Goal: Task Accomplishment & Management: Complete application form

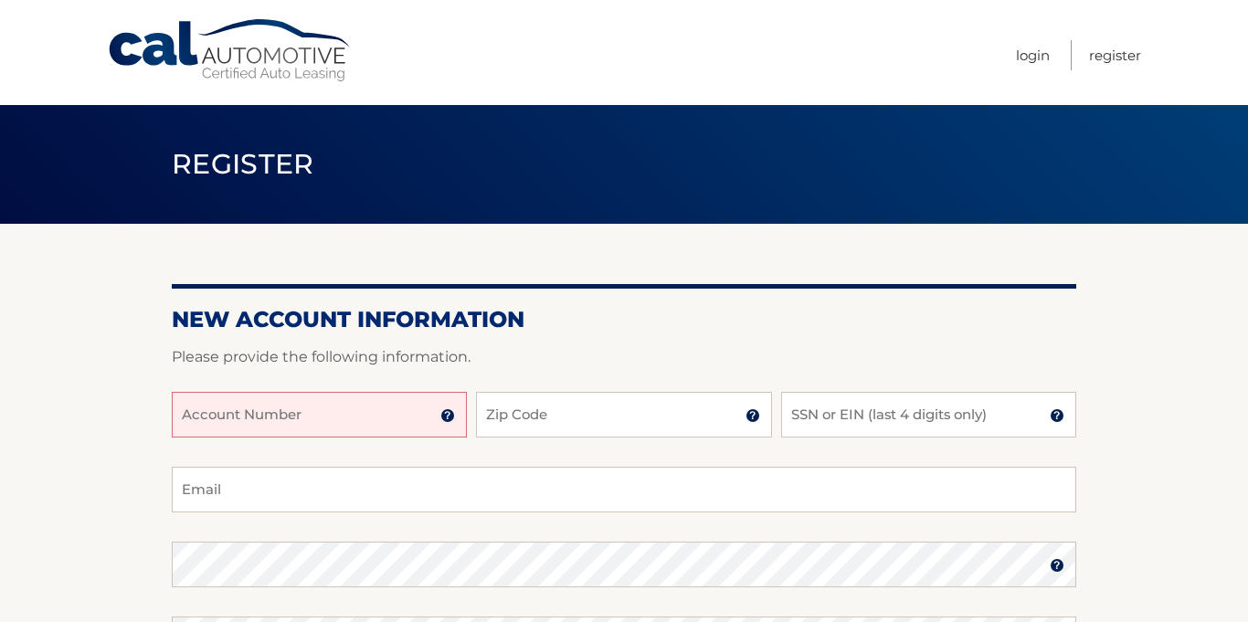
click at [263, 396] on input "Account Number" at bounding box center [319, 415] width 295 height 46
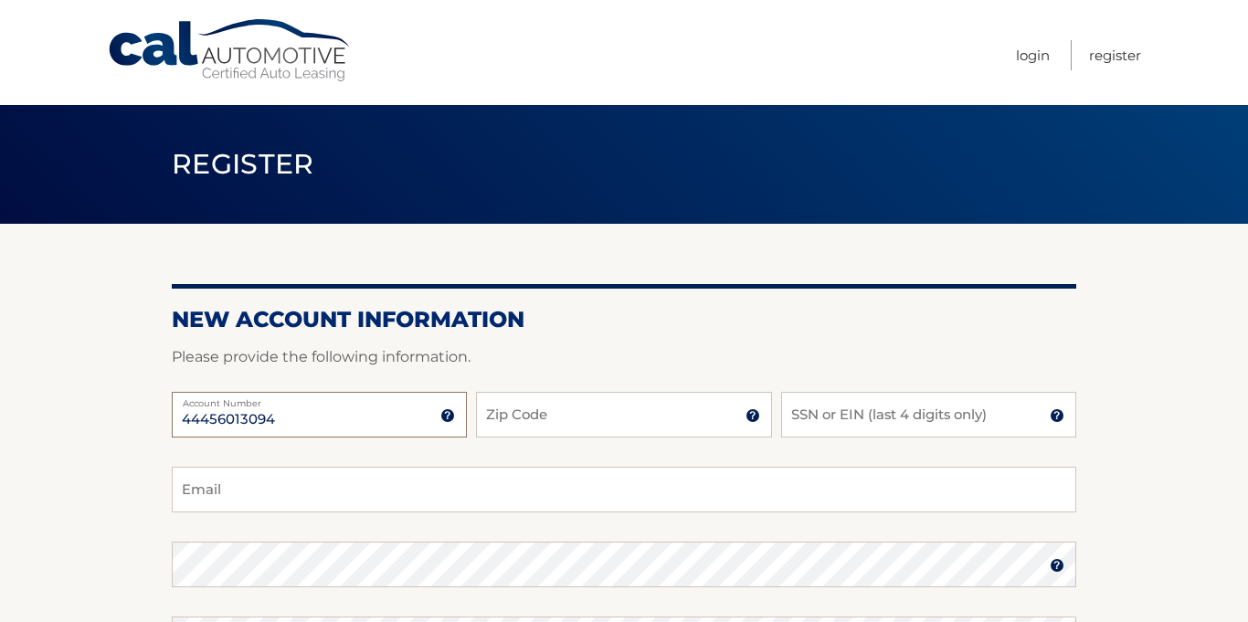
type input "44456013094"
click at [638, 428] on input "Zip Code" at bounding box center [623, 415] width 295 height 46
type input "14425"
type input "[EMAIL_ADDRESS][DOMAIN_NAME]"
click at [639, 469] on label "Email" at bounding box center [624, 480] width 904 height 22
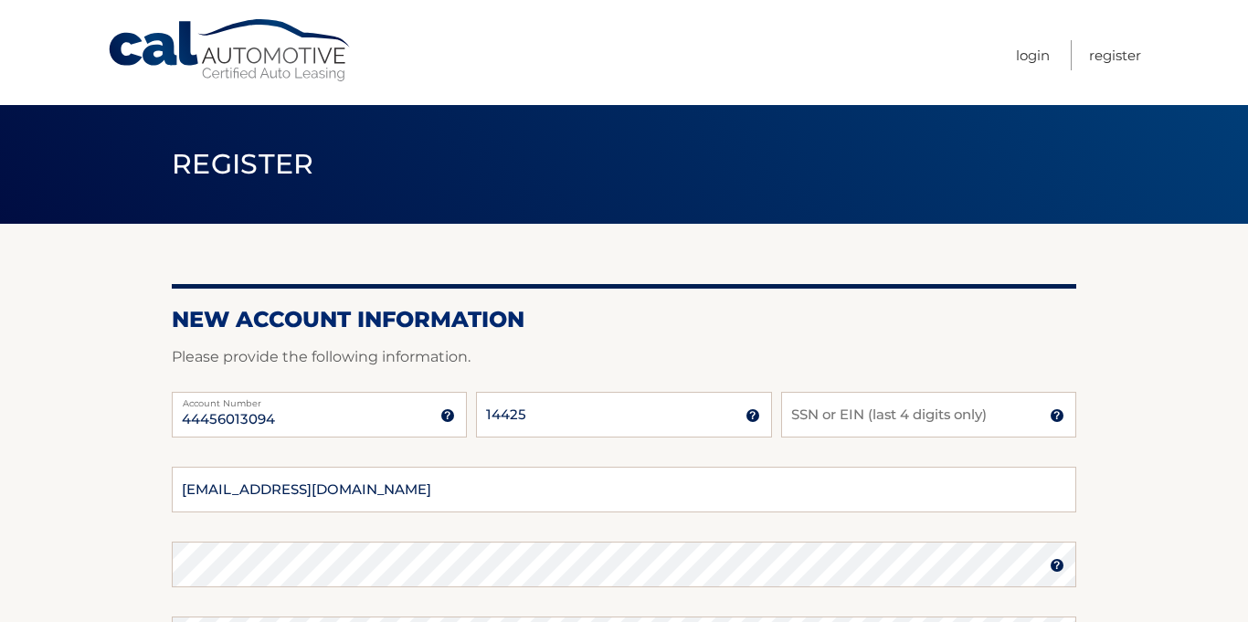
click at [639, 467] on input "rcunnin2@rochester.rr.com" at bounding box center [624, 490] width 904 height 46
click at [906, 412] on input "SSN or EIN (last 4 digits only)" at bounding box center [928, 415] width 295 height 46
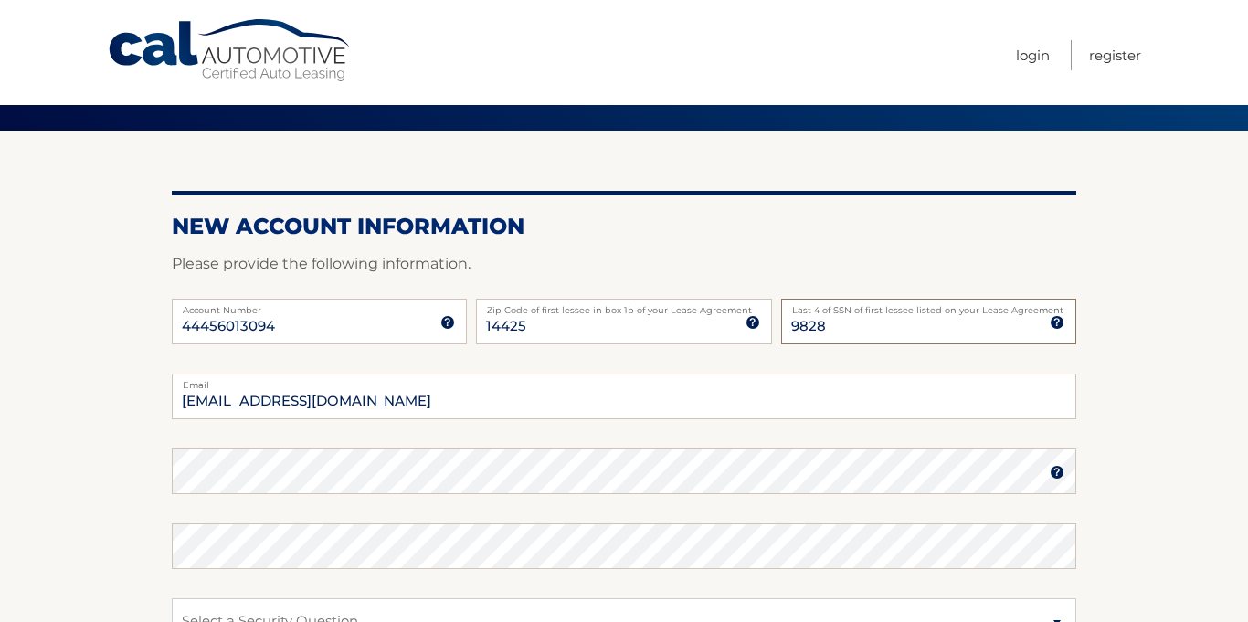
scroll to position [95, 0]
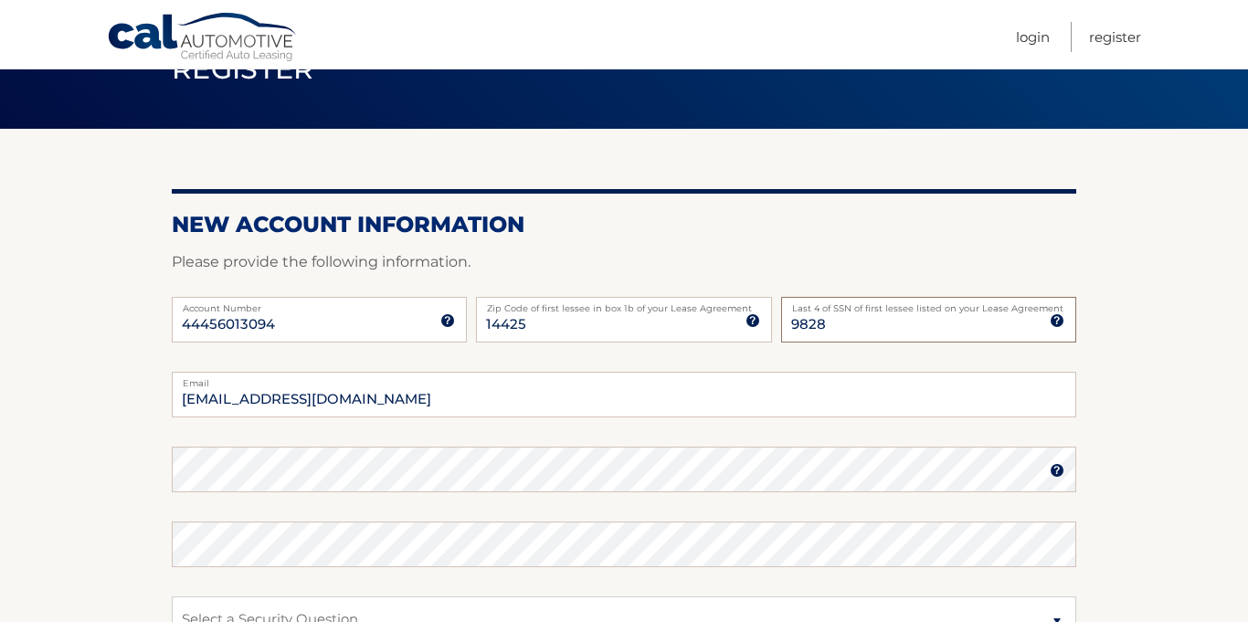
type input "9828"
click at [392, 417] on input "rcunnin2@rochester.rr.com" at bounding box center [624, 395] width 904 height 46
type input "cking1870@rochester.rr.com"
click at [409, 513] on fieldset "cking1870@rochester.rr.com Email Password Password should be a minimum of 6 cha…" at bounding box center [624, 607] width 904 height 470
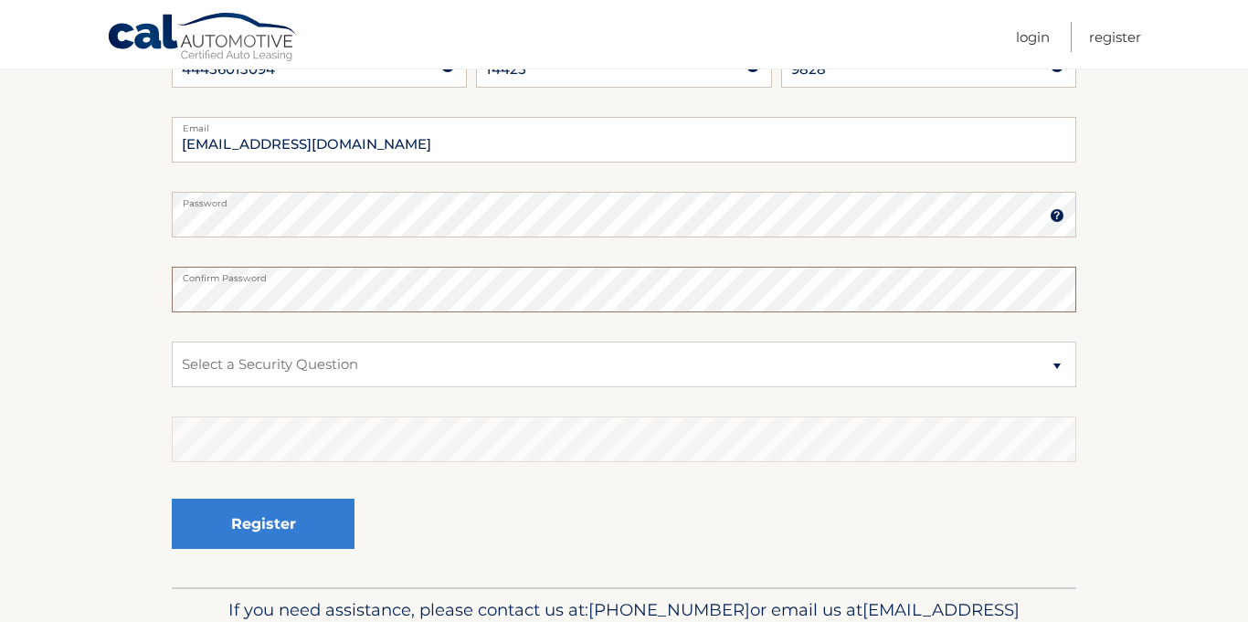
scroll to position [352, 0]
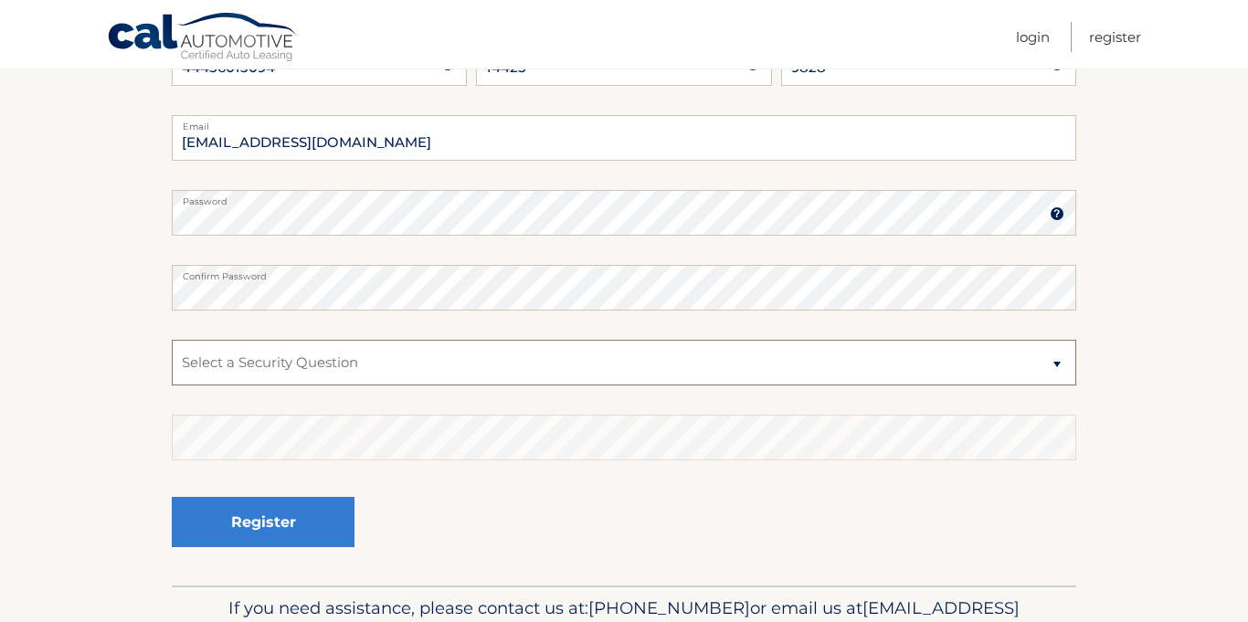
click at [593, 340] on select "Select a Security Question What was the name of your elementary school? What is…" at bounding box center [624, 363] width 904 height 46
select select "2"
click at [172, 340] on select "Select a Security Question What was the name of your elementary school? What is…" at bounding box center [624, 363] width 904 height 46
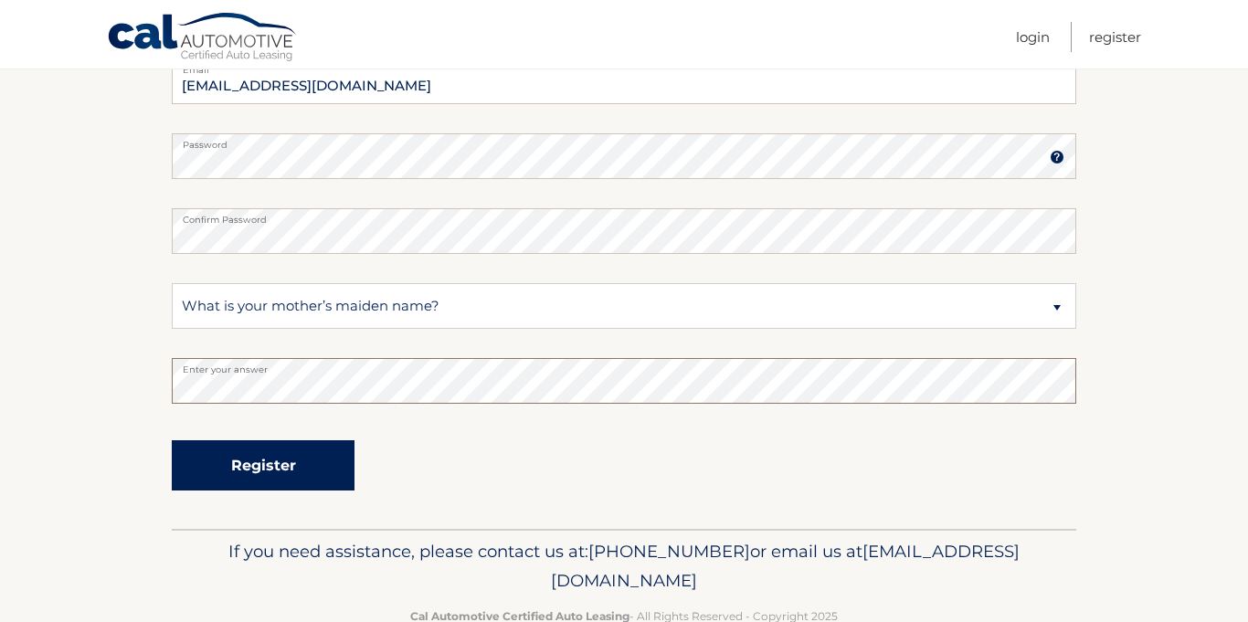
scroll to position [410, 0]
click at [313, 464] on button "Register" at bounding box center [263, 463] width 183 height 50
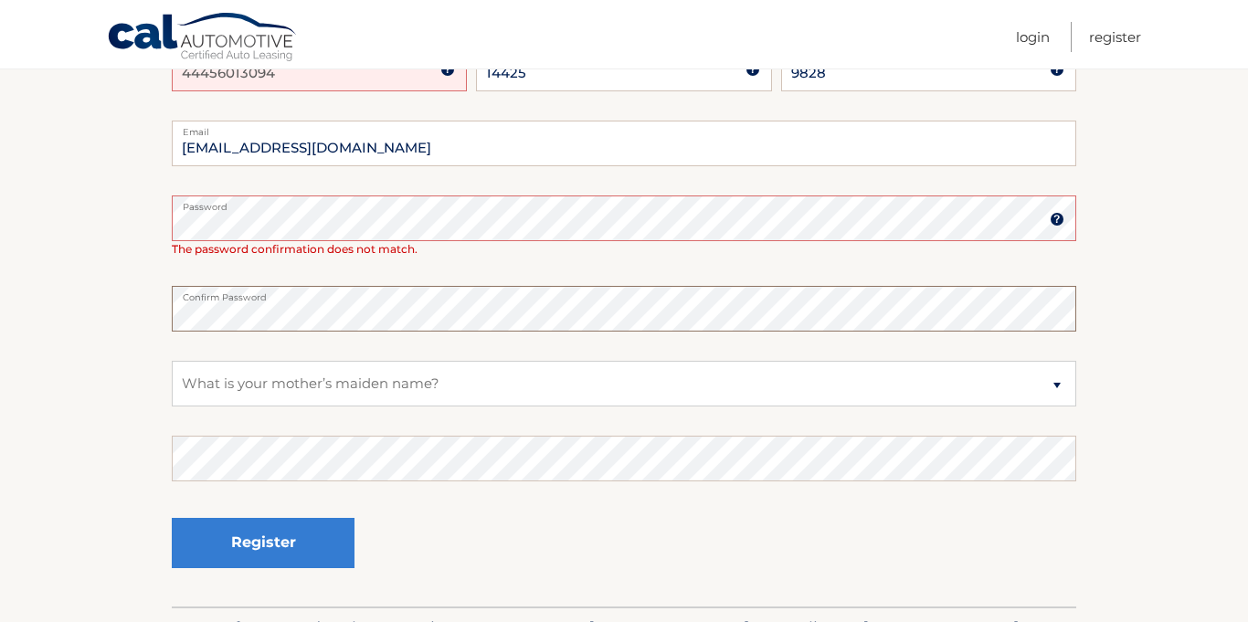
scroll to position [408, 0]
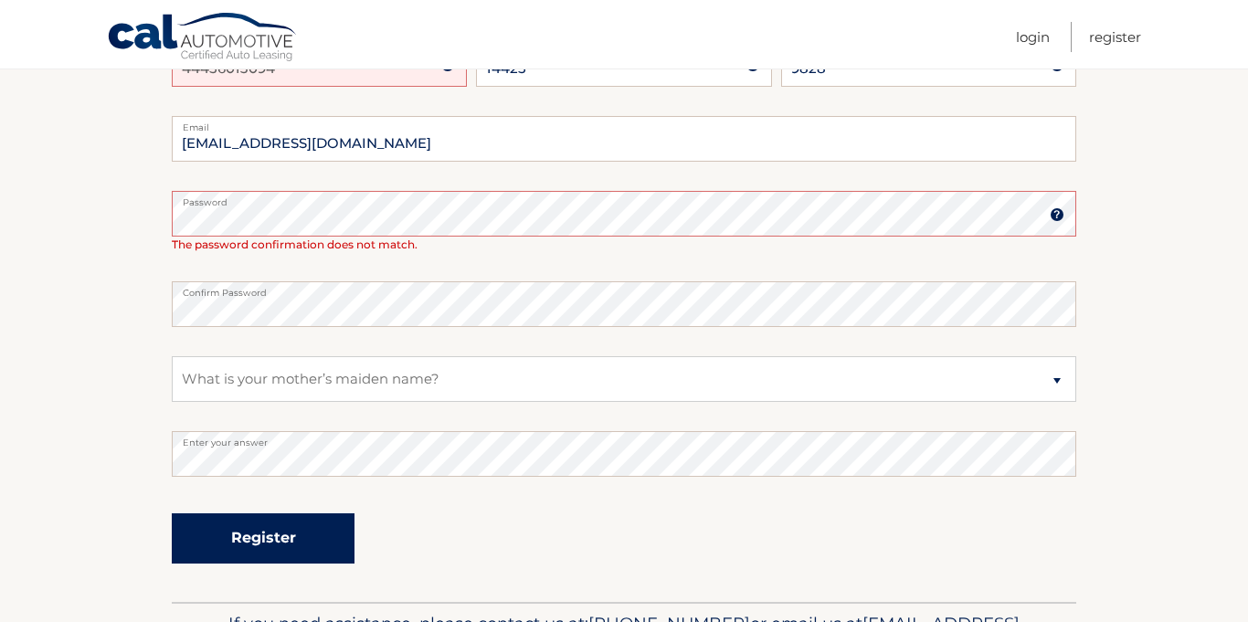
click at [269, 535] on button "Register" at bounding box center [263, 538] width 183 height 50
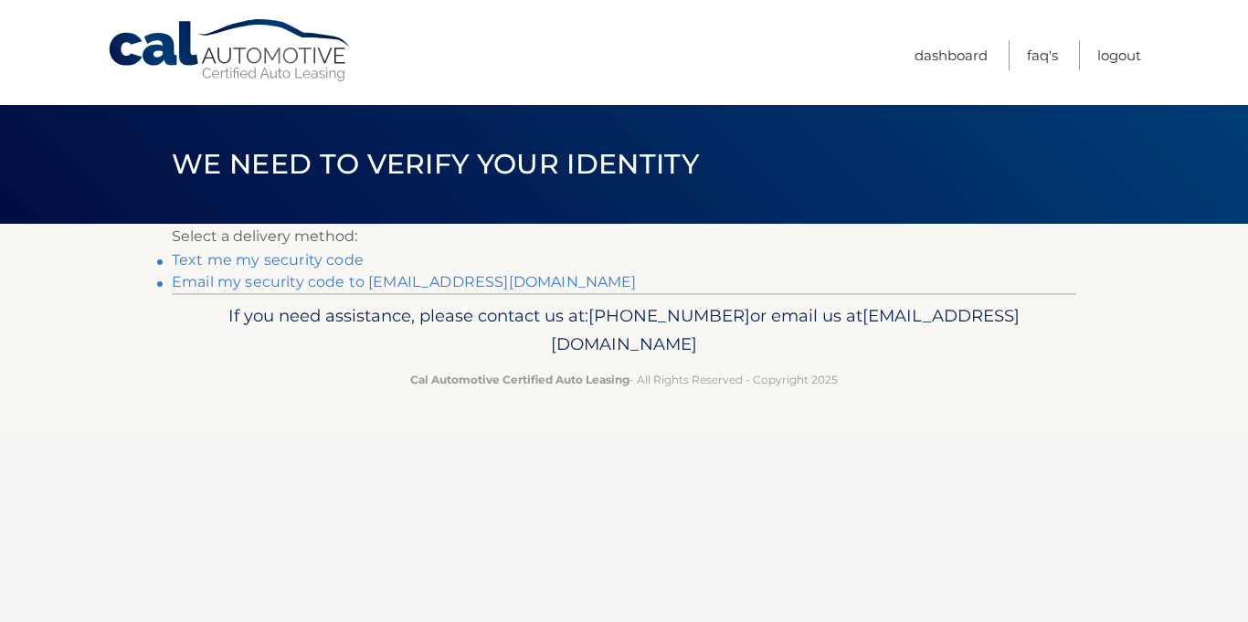
click at [371, 286] on link "Email my security code to c********@rochester.rr.com" at bounding box center [404, 281] width 465 height 17
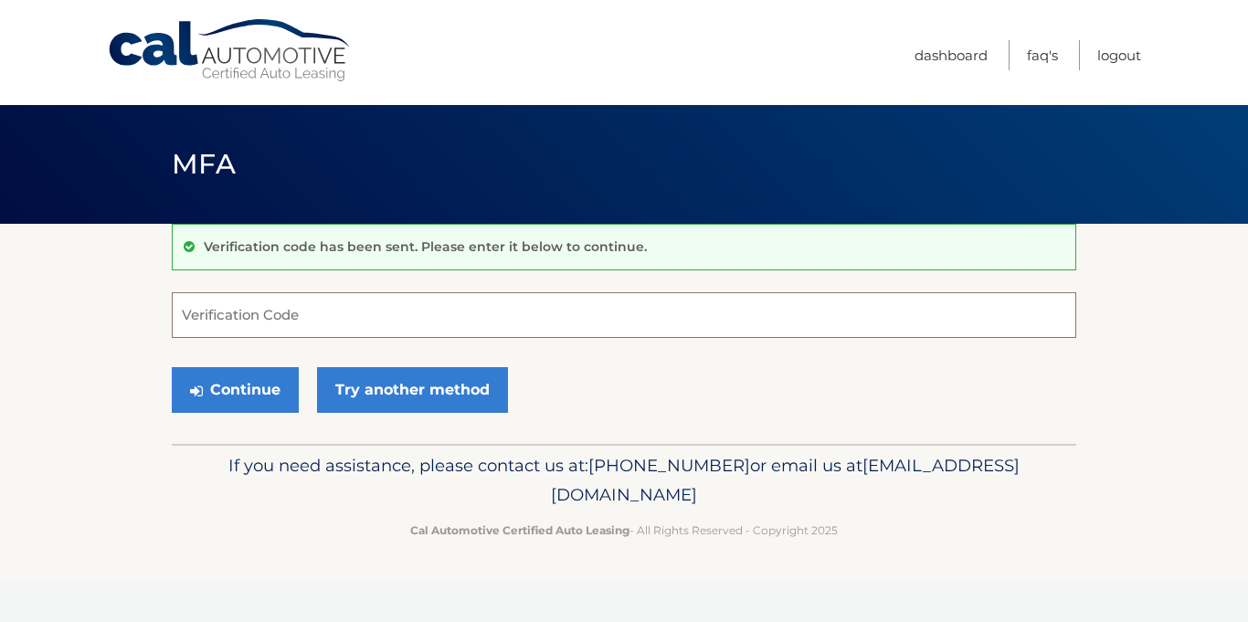
click at [312, 292] on input "Verification Code" at bounding box center [624, 315] width 904 height 46
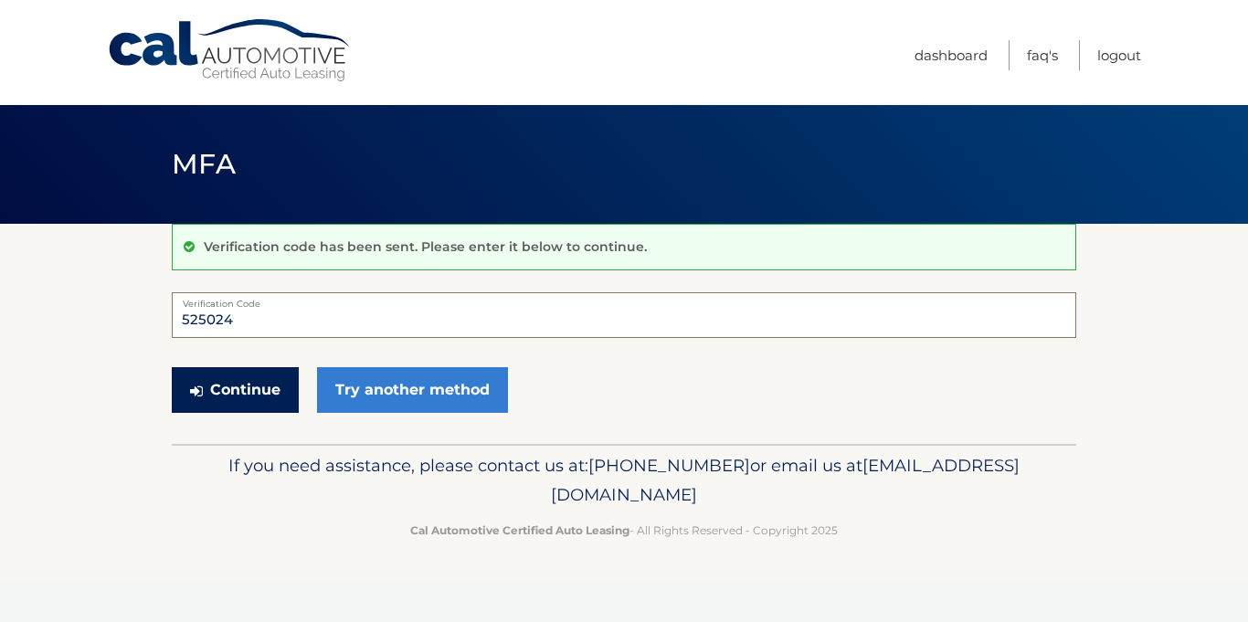
type input "525024"
click at [231, 389] on button "Continue" at bounding box center [235, 390] width 127 height 46
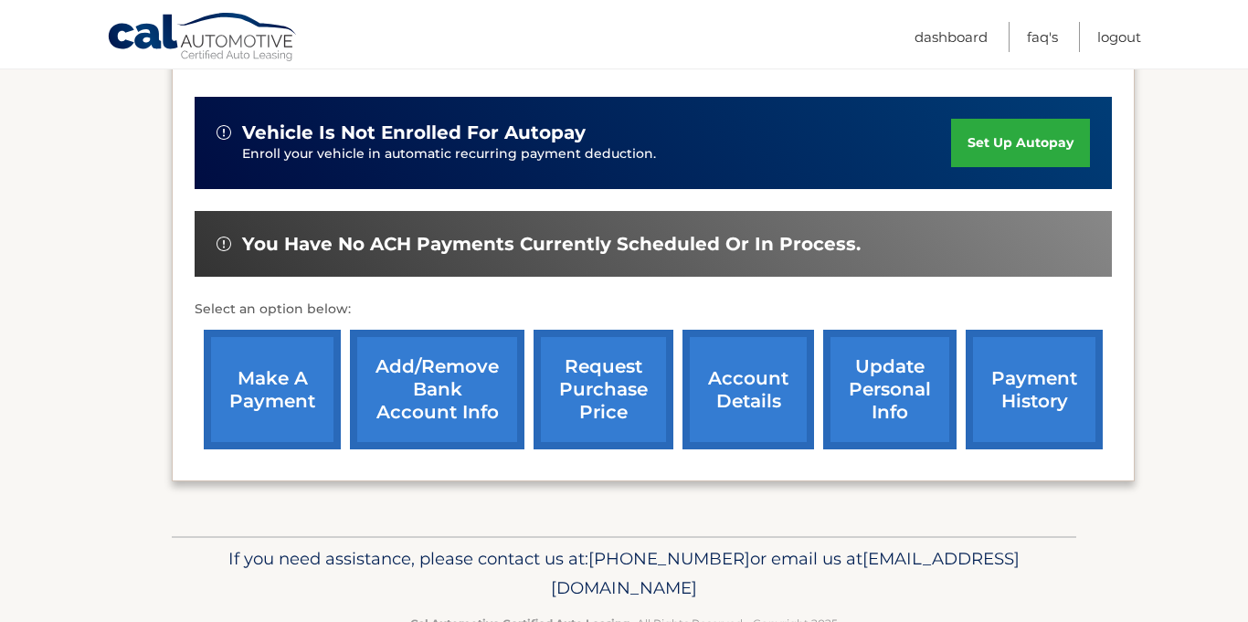
scroll to position [485, 0]
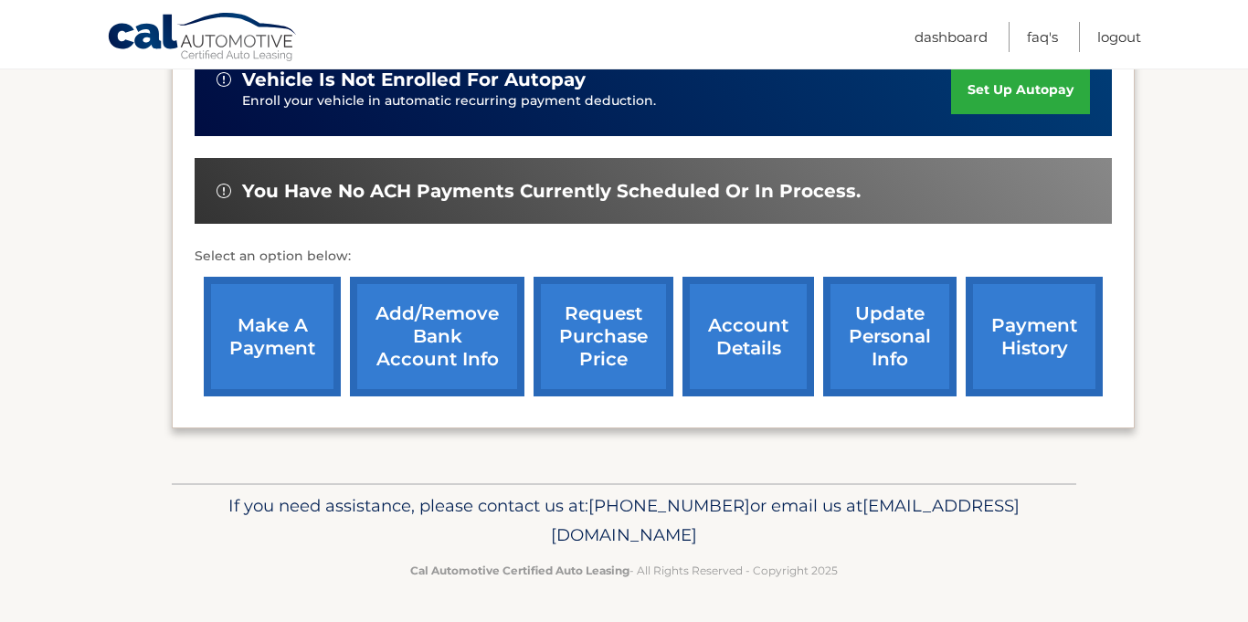
click at [263, 335] on link "make a payment" at bounding box center [272, 337] width 137 height 120
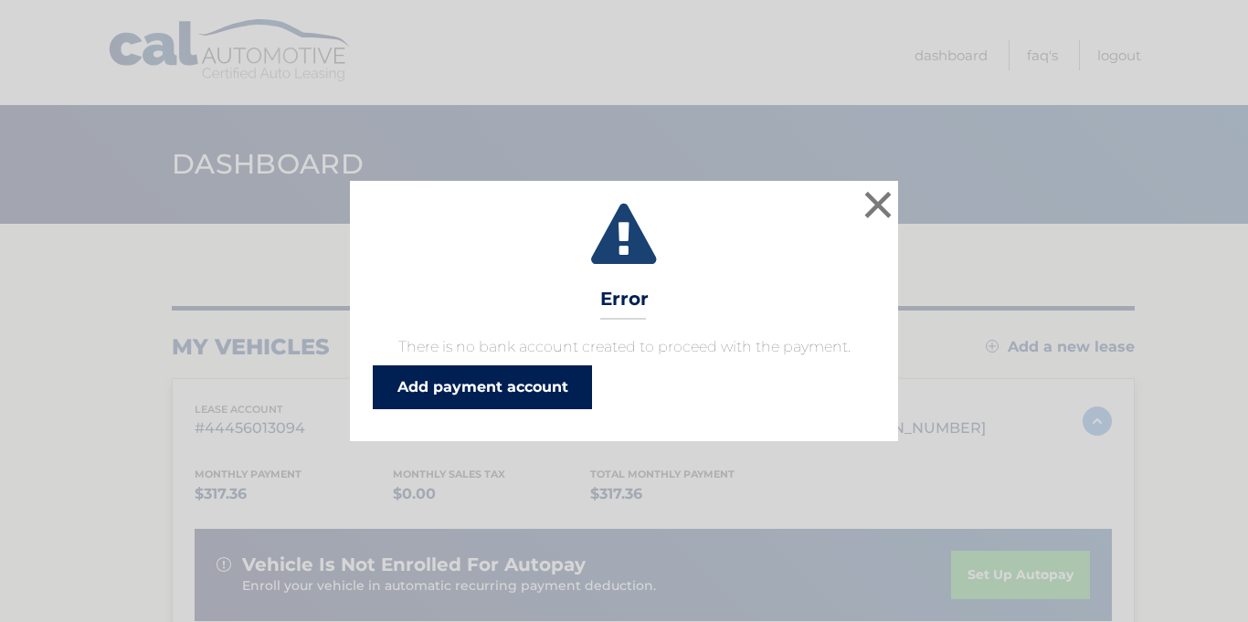
click at [512, 396] on link "Add payment account" at bounding box center [482, 387] width 219 height 44
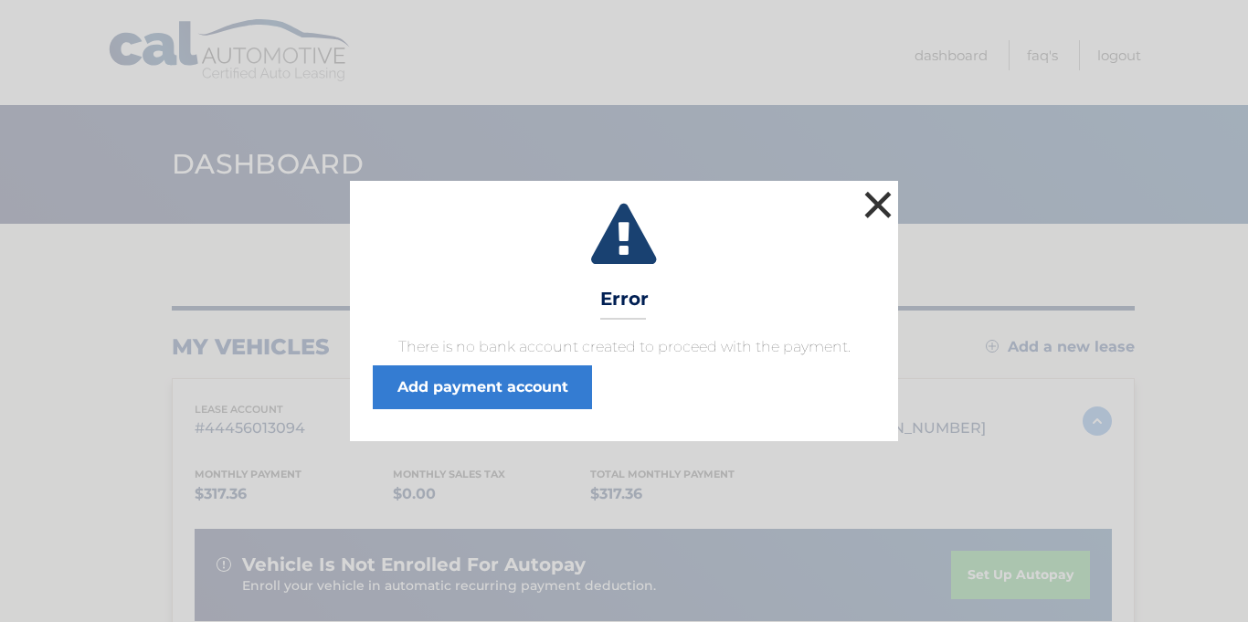
click at [862, 202] on button "×" at bounding box center [878, 204] width 37 height 37
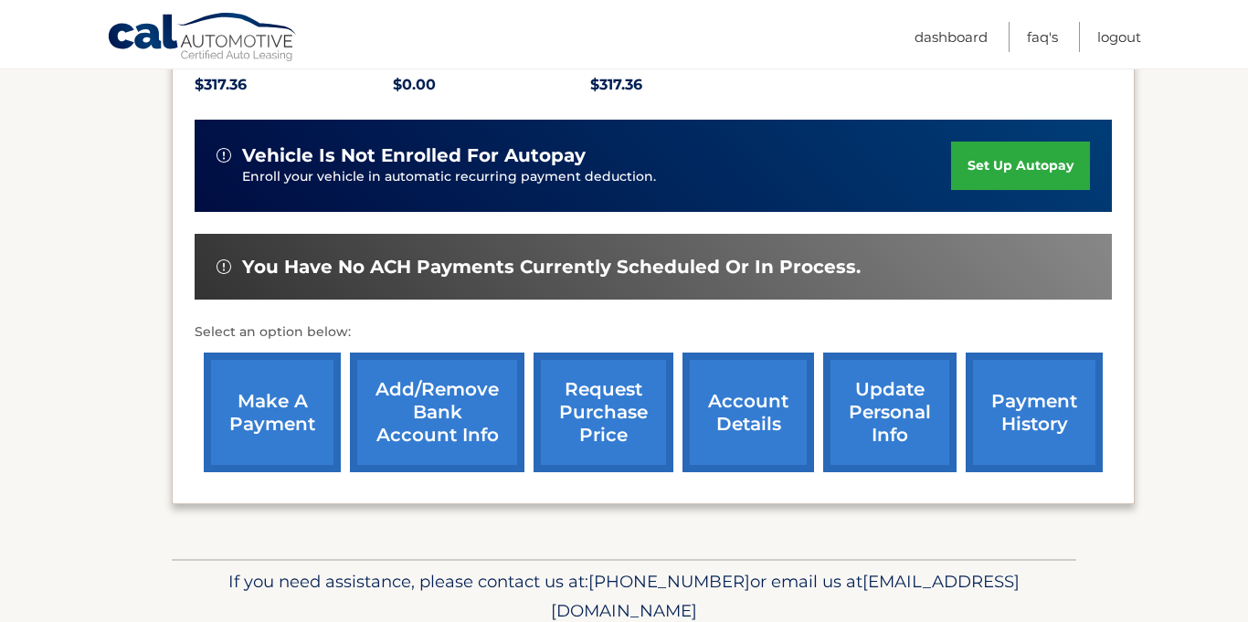
scroll to position [411, 0]
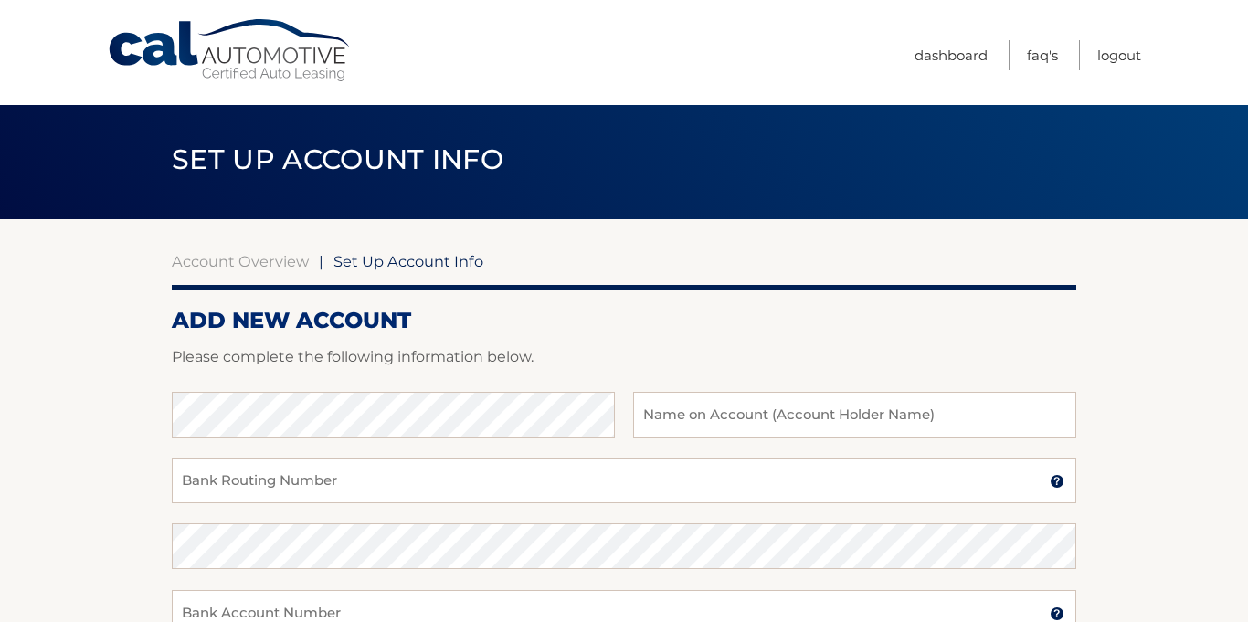
scroll to position [5, 0]
